Goal: Book appointment/travel/reservation

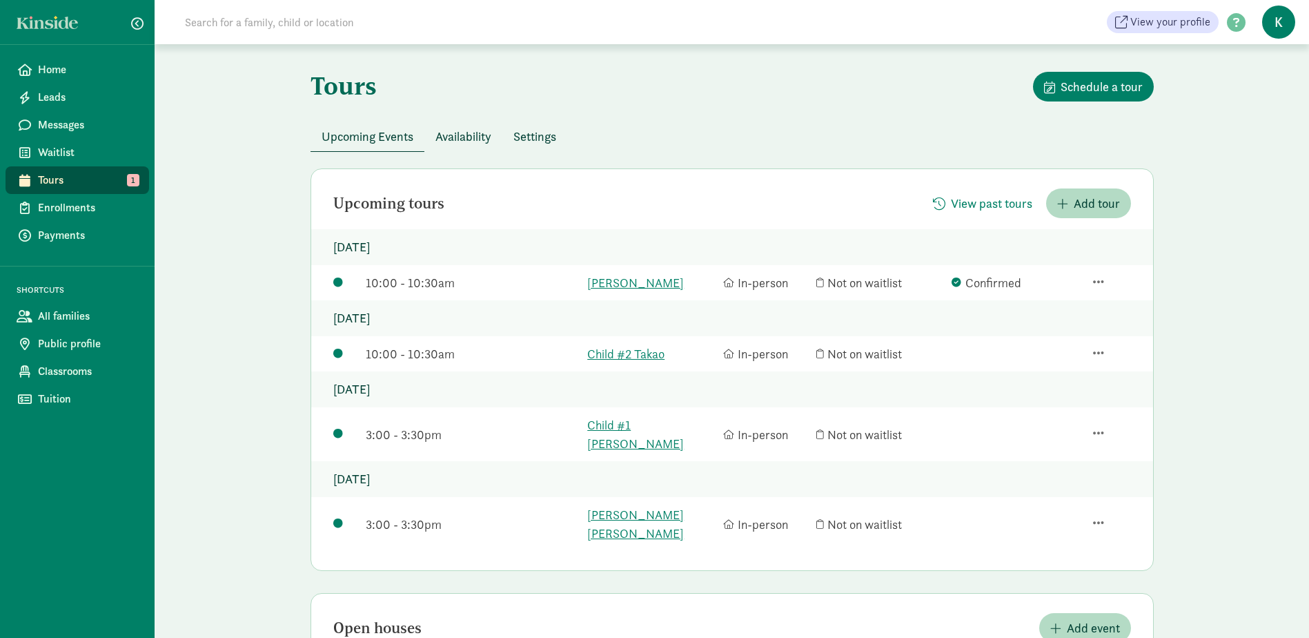
click at [460, 135] on span "Availability" at bounding box center [464, 136] width 56 height 19
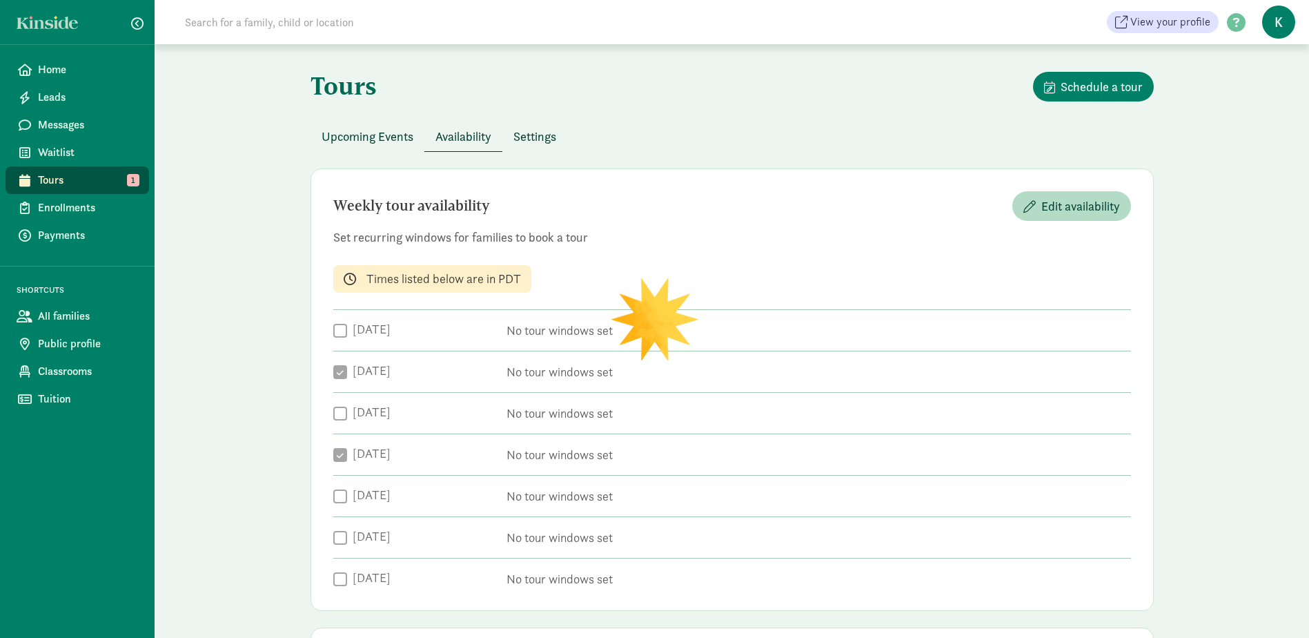
checkbox input "true"
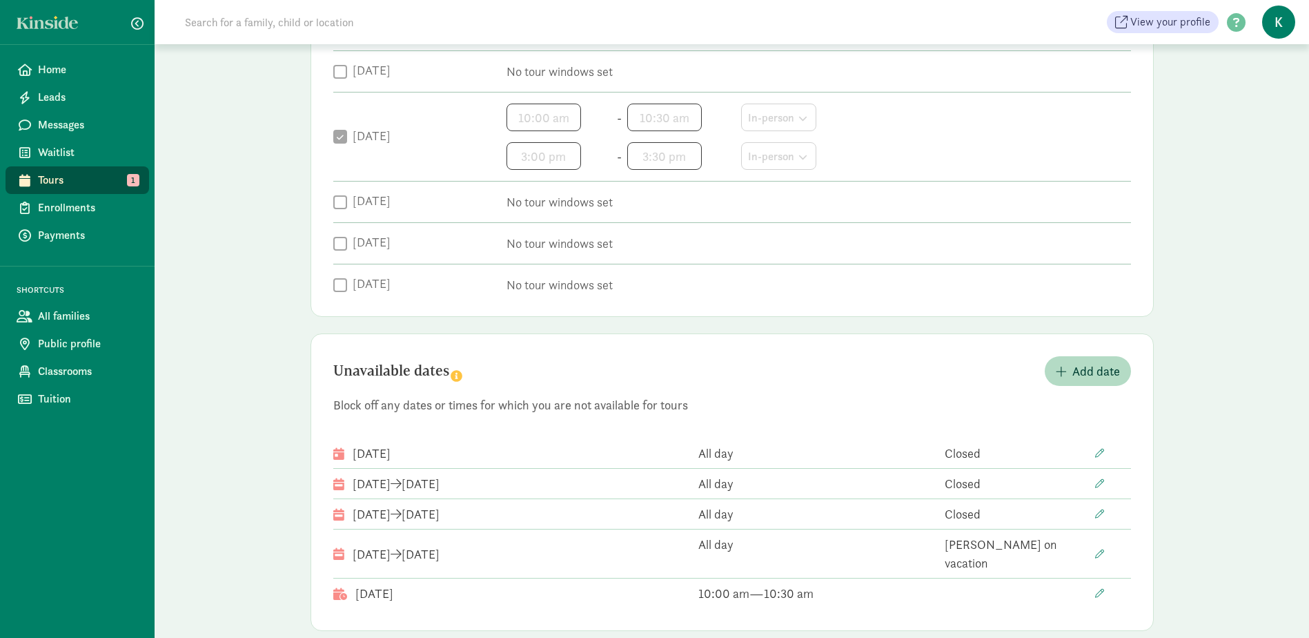
scroll to position [391, 0]
click at [1106, 368] on span "Add date" at bounding box center [1097, 369] width 48 height 19
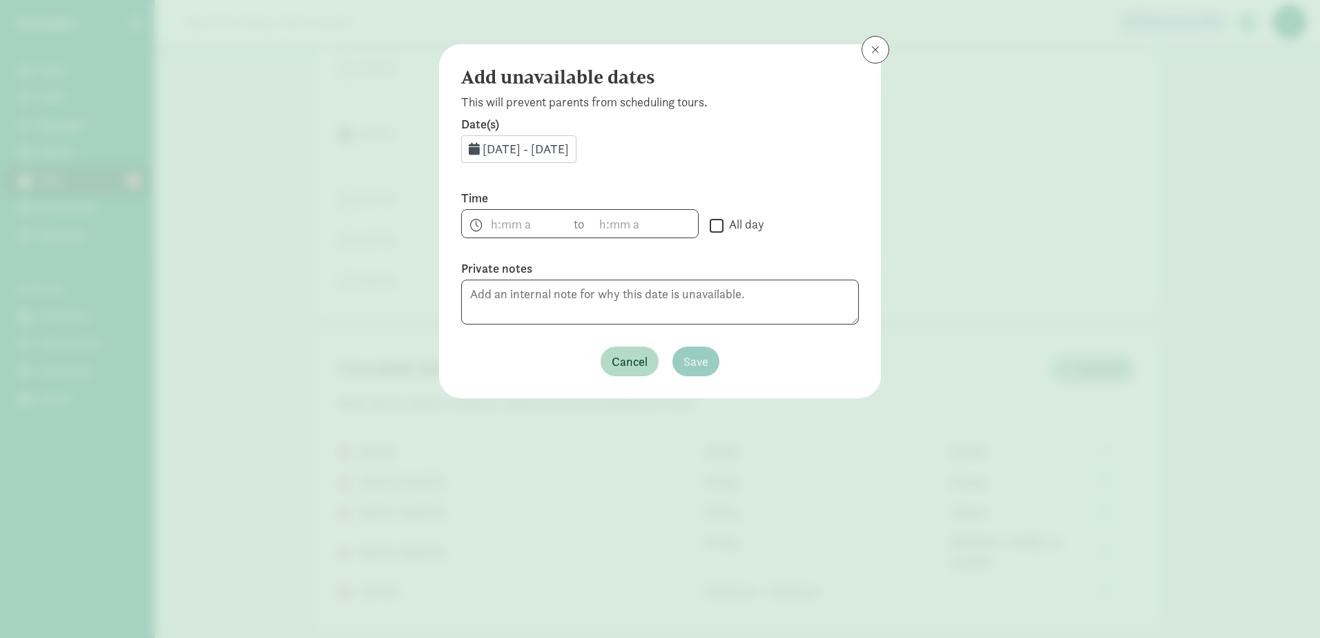
click at [576, 160] on div "[DATE] - [DATE]" at bounding box center [518, 149] width 115 height 28
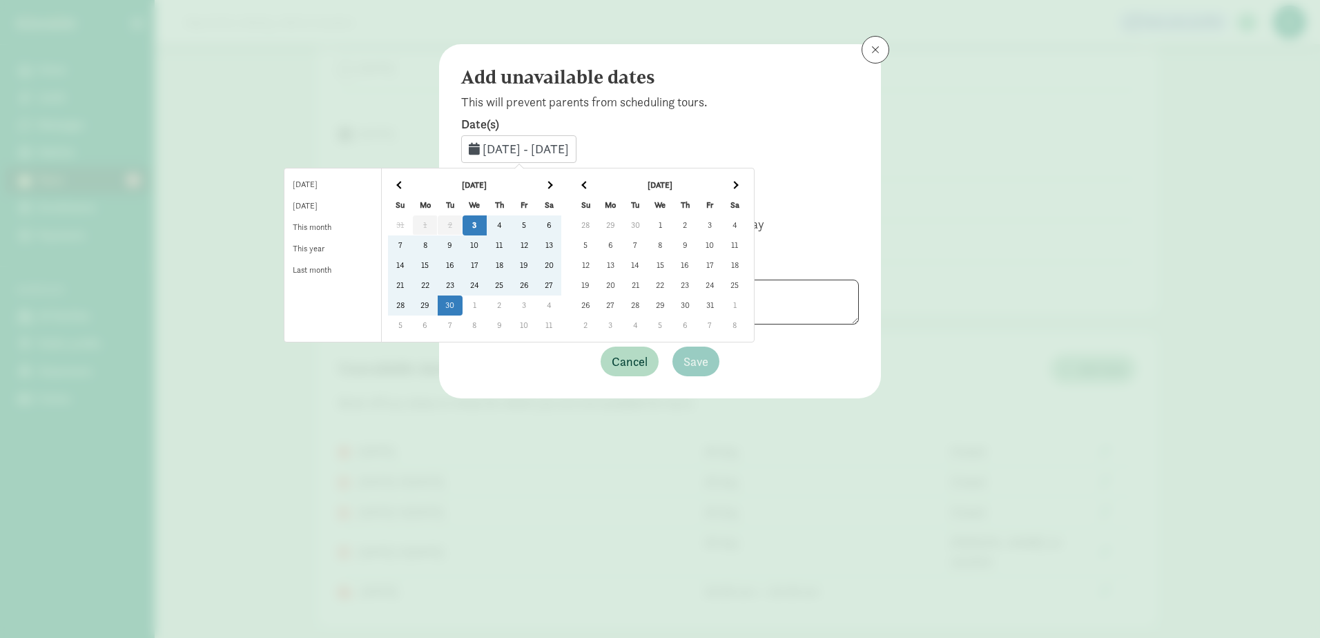
click at [462, 240] on td "9" at bounding box center [450, 245] width 25 height 20
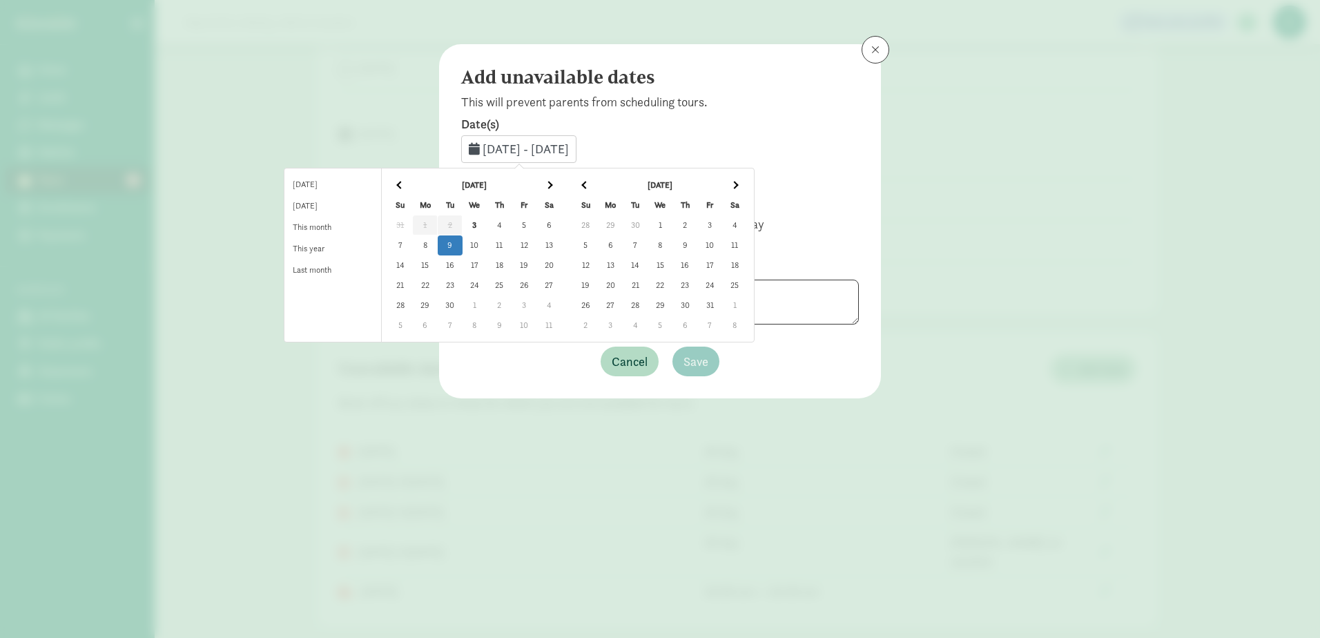
click at [462, 240] on td "9" at bounding box center [450, 245] width 25 height 20
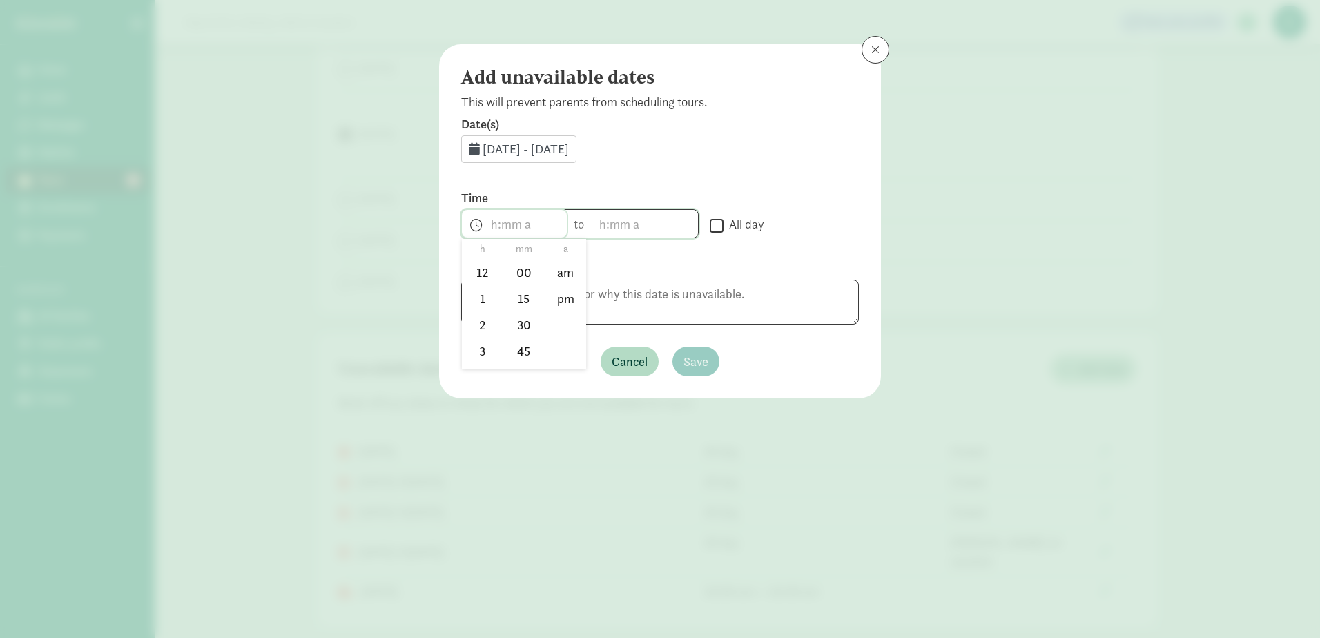
click at [501, 223] on span "h 12 1 2 3 4 5 6 7 8 9 10 11 mm 00 15 30 45 a am pm" at bounding box center [514, 224] width 105 height 28
click at [471, 351] on li "3" at bounding box center [482, 350] width 41 height 26
click at [520, 275] on li "00" at bounding box center [523, 273] width 41 height 26
click at [570, 299] on li "pm" at bounding box center [565, 299] width 41 height 26
type input "3:00 pm"
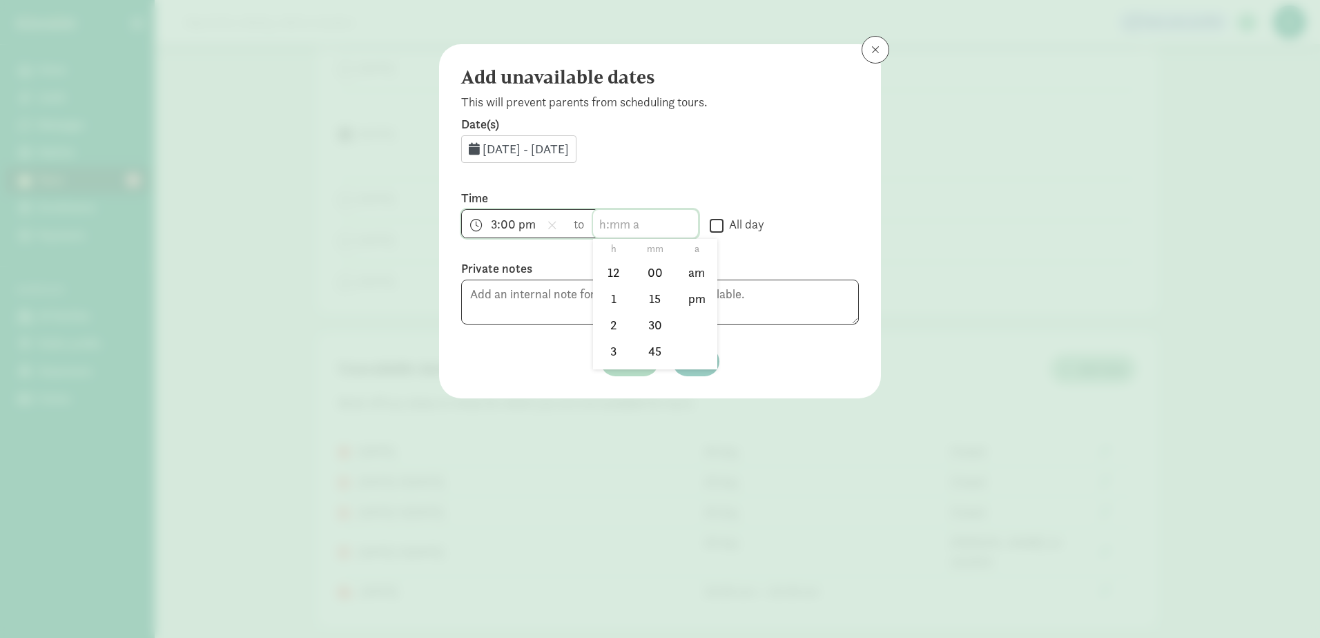
click at [626, 224] on span "h 12 1 2 3 4 5 6 7 8 9 10 11 mm 00 15 30 45 a am pm" at bounding box center [645, 224] width 105 height 28
click at [600, 335] on li "2" at bounding box center [613, 324] width 41 height 26
click at [608, 350] on li "3" at bounding box center [613, 350] width 41 height 26
click at [647, 321] on li "30" at bounding box center [654, 324] width 41 height 26
click at [689, 292] on li "pm" at bounding box center [696, 299] width 41 height 26
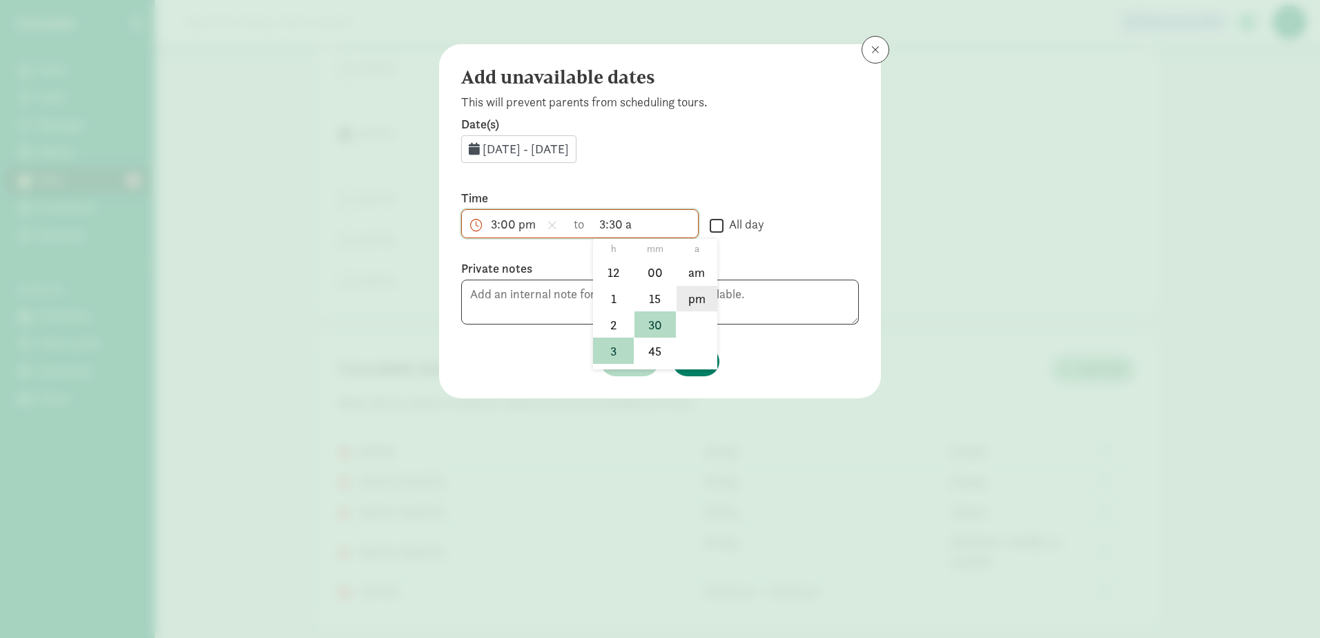
type input "3:30 pm"
click at [727, 288] on textarea at bounding box center [660, 302] width 398 height 45
type textarea "Fundraising meeting"
click at [698, 361] on span "Save" at bounding box center [695, 361] width 25 height 19
